Goal: Task Accomplishment & Management: Manage account settings

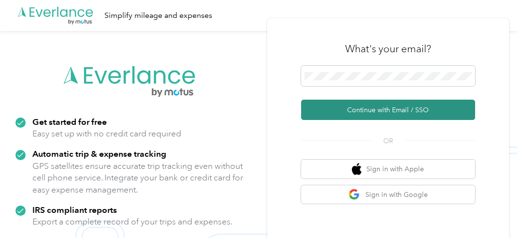
drag, startPoint x: 376, startPoint y: 112, endPoint x: 368, endPoint y: 115, distance: 8.4
click at [368, 115] on button "Continue with Email / SSO" at bounding box center [388, 110] width 174 height 20
click at [359, 116] on button "Continue with Email / SSO" at bounding box center [388, 110] width 174 height 20
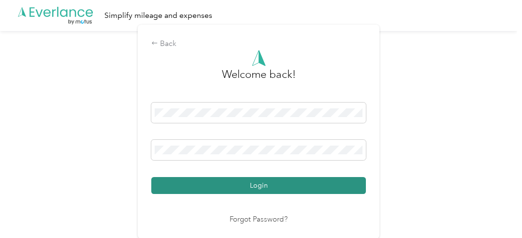
click at [260, 188] on button "Login" at bounding box center [258, 185] width 215 height 17
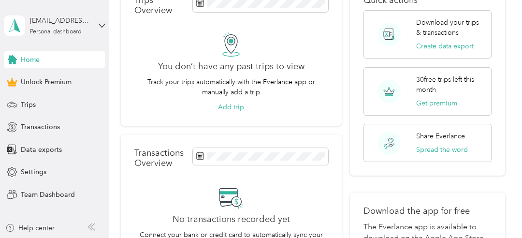
scroll to position [39, 0]
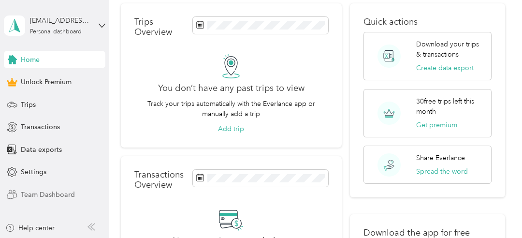
click at [29, 195] on span "Team Dashboard" at bounding box center [48, 195] width 54 height 10
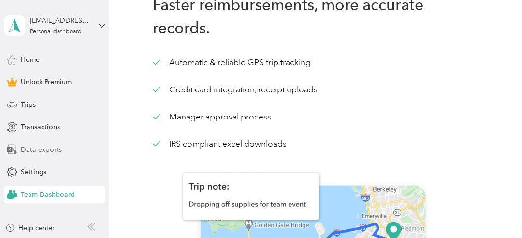
click at [35, 152] on span "Data exports" at bounding box center [41, 150] width 41 height 10
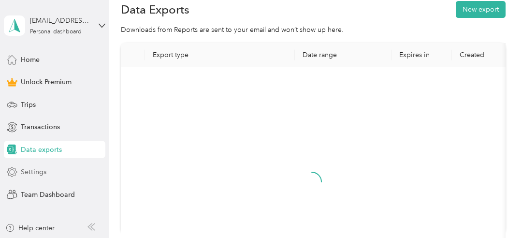
scroll to position [39, 0]
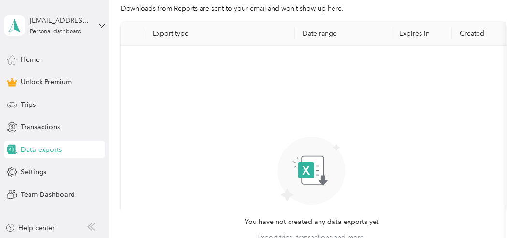
drag, startPoint x: 32, startPoint y: 174, endPoint x: 32, endPoint y: 168, distance: 6.3
click at [32, 172] on span "Settings" at bounding box center [34, 172] width 26 height 10
click at [35, 126] on span "Transactions" at bounding box center [40, 127] width 39 height 10
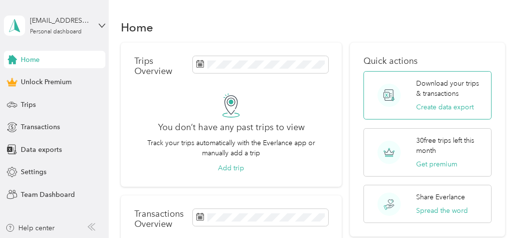
click at [429, 92] on p "Download your trips & transactions" at bounding box center [450, 88] width 69 height 20
click at [22, 105] on span "Trips" at bounding box center [28, 105] width 15 height 10
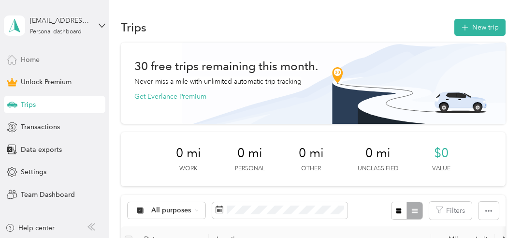
click at [29, 56] on span "Home" at bounding box center [30, 60] width 19 height 10
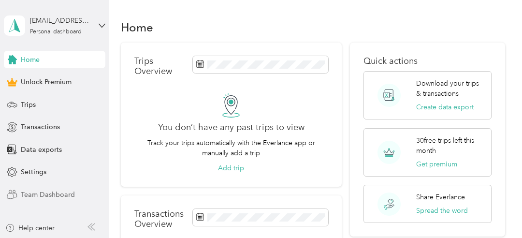
click at [37, 194] on span "Team Dashboard" at bounding box center [48, 195] width 54 height 10
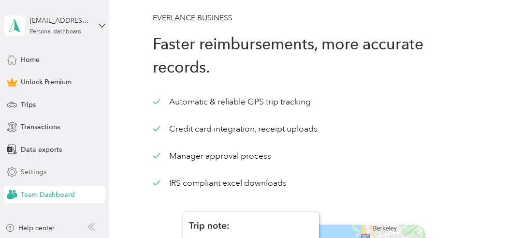
click at [25, 173] on span "Settings" at bounding box center [34, 172] width 26 height 10
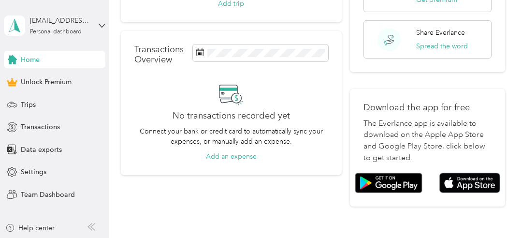
scroll to position [162, 0]
